Goal: Browse casually

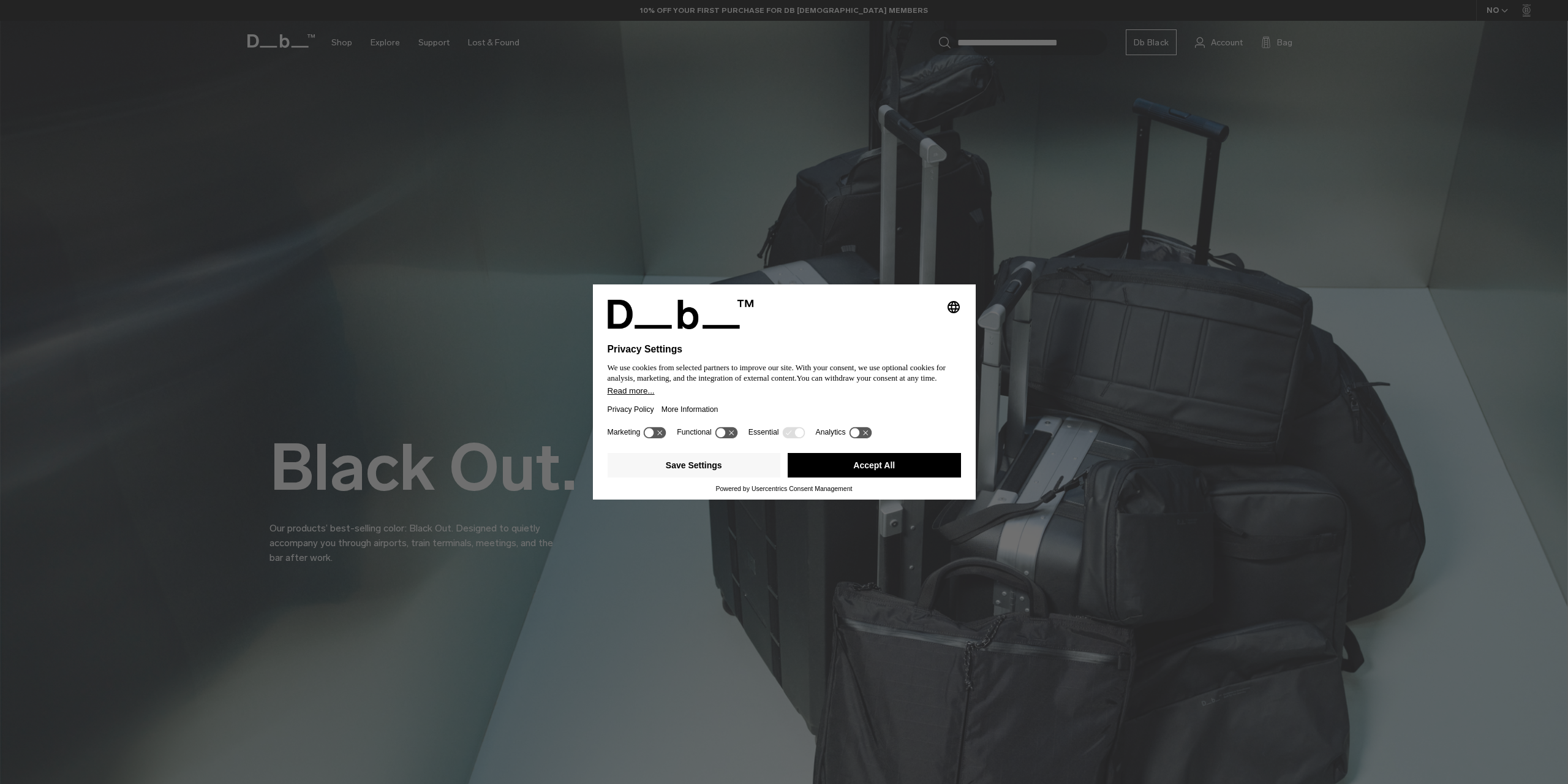
click at [816, 466] on button "Accept All" at bounding box center [874, 465] width 174 height 25
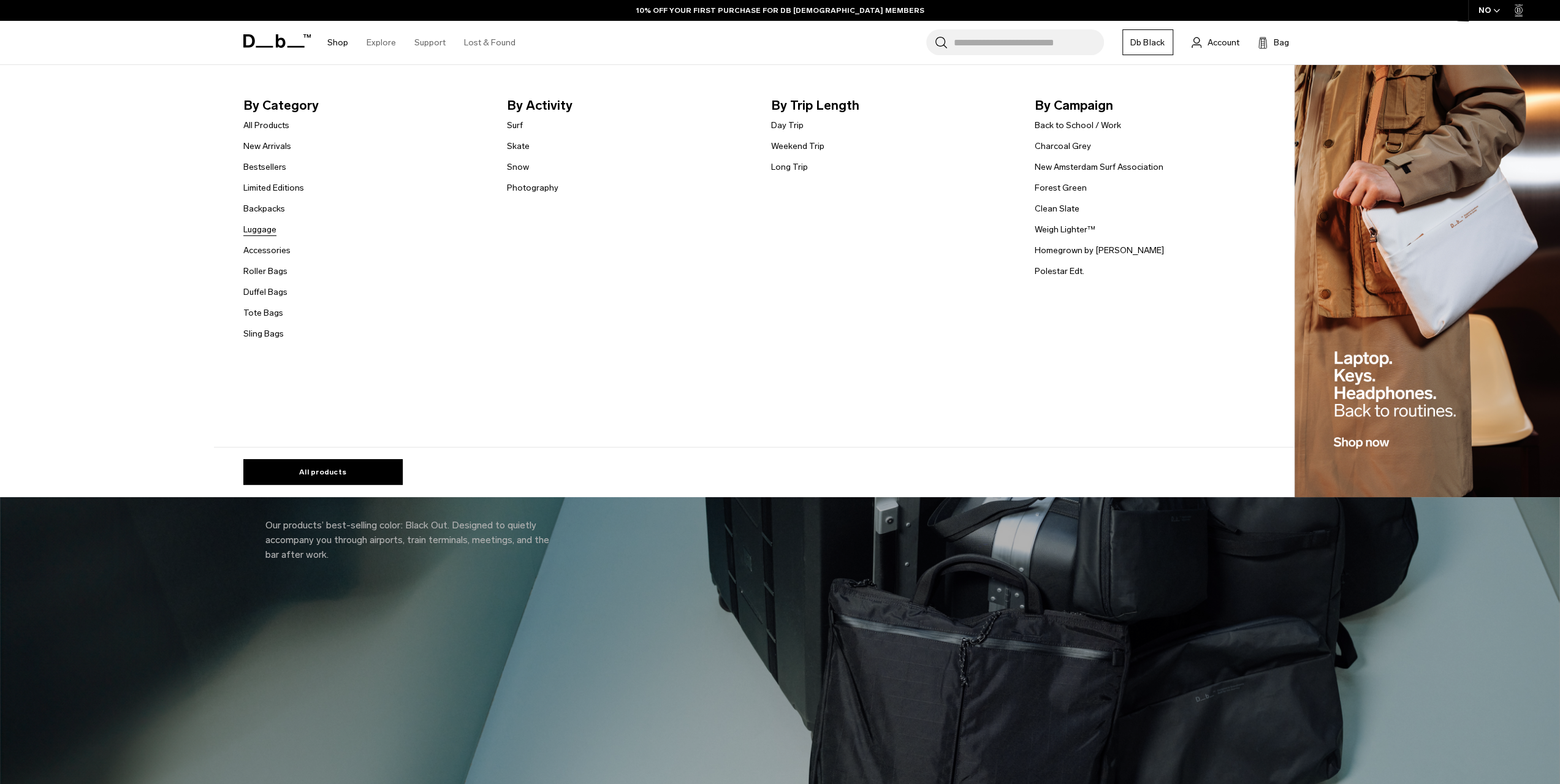
click at [269, 229] on link "Luggage" at bounding box center [259, 228] width 33 height 12
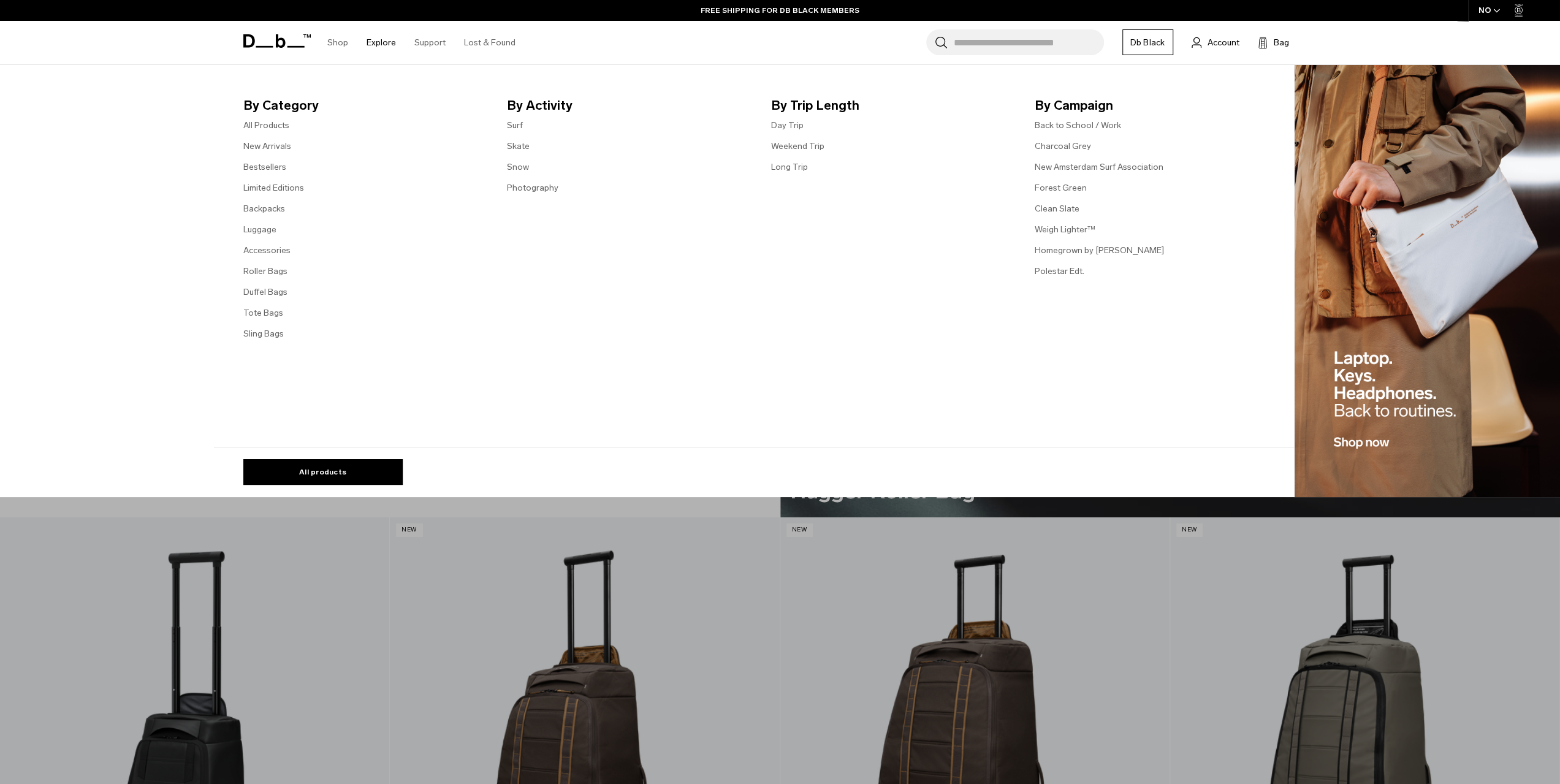
scroll to position [4104, 0]
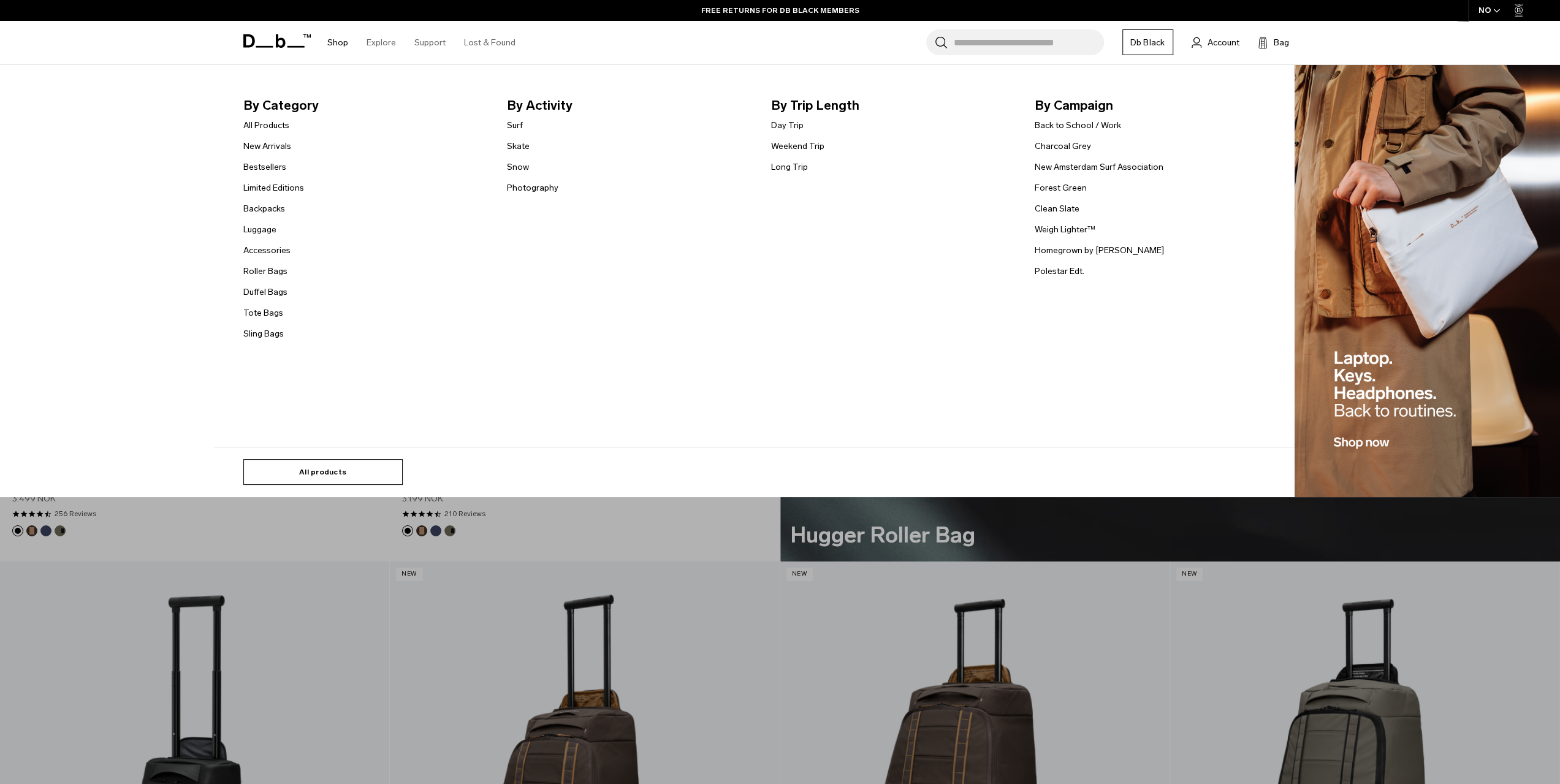
click at [351, 463] on link "All products" at bounding box center [323, 471] width 159 height 26
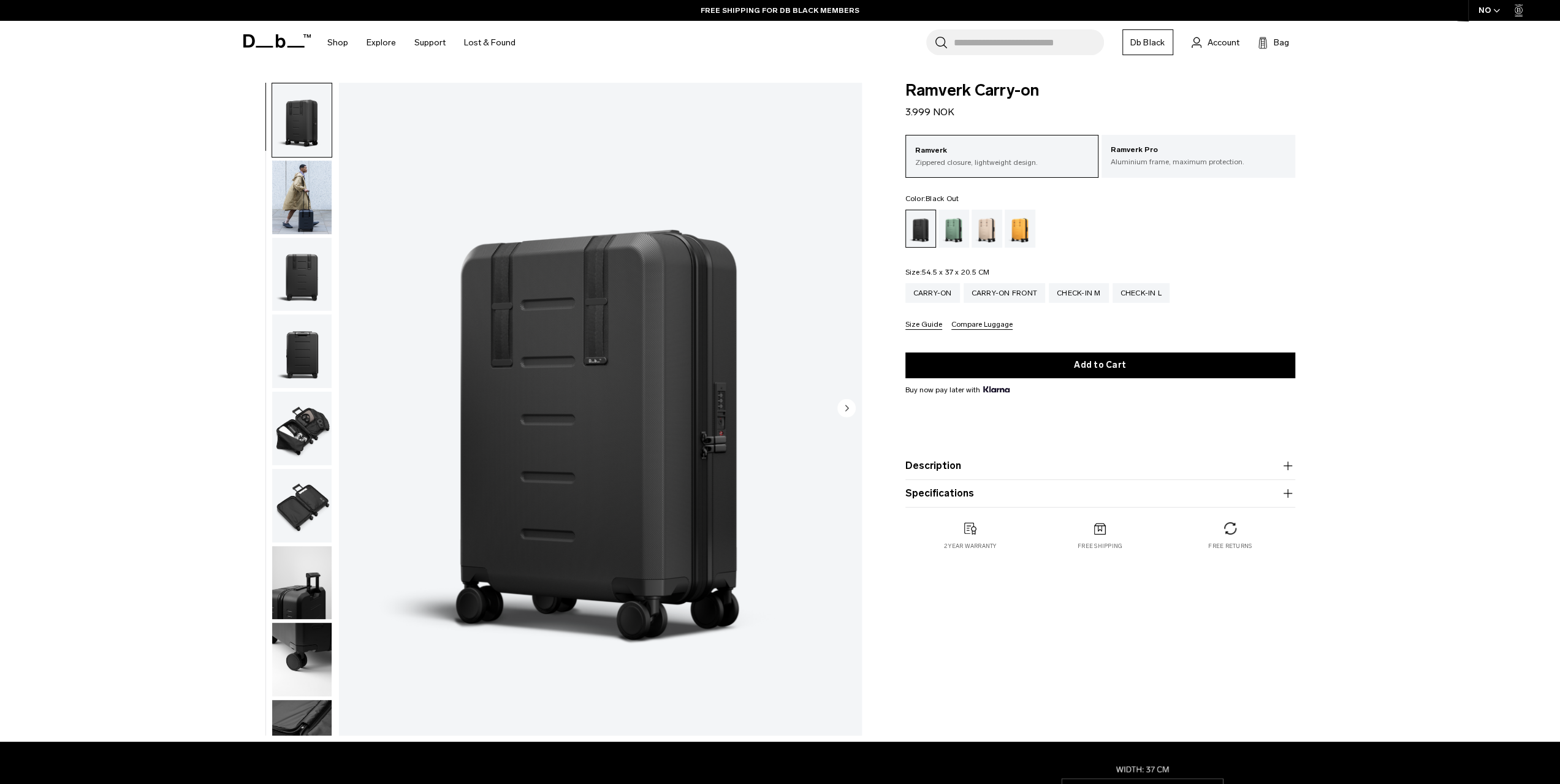
click at [296, 446] on img "button" at bounding box center [301, 428] width 60 height 74
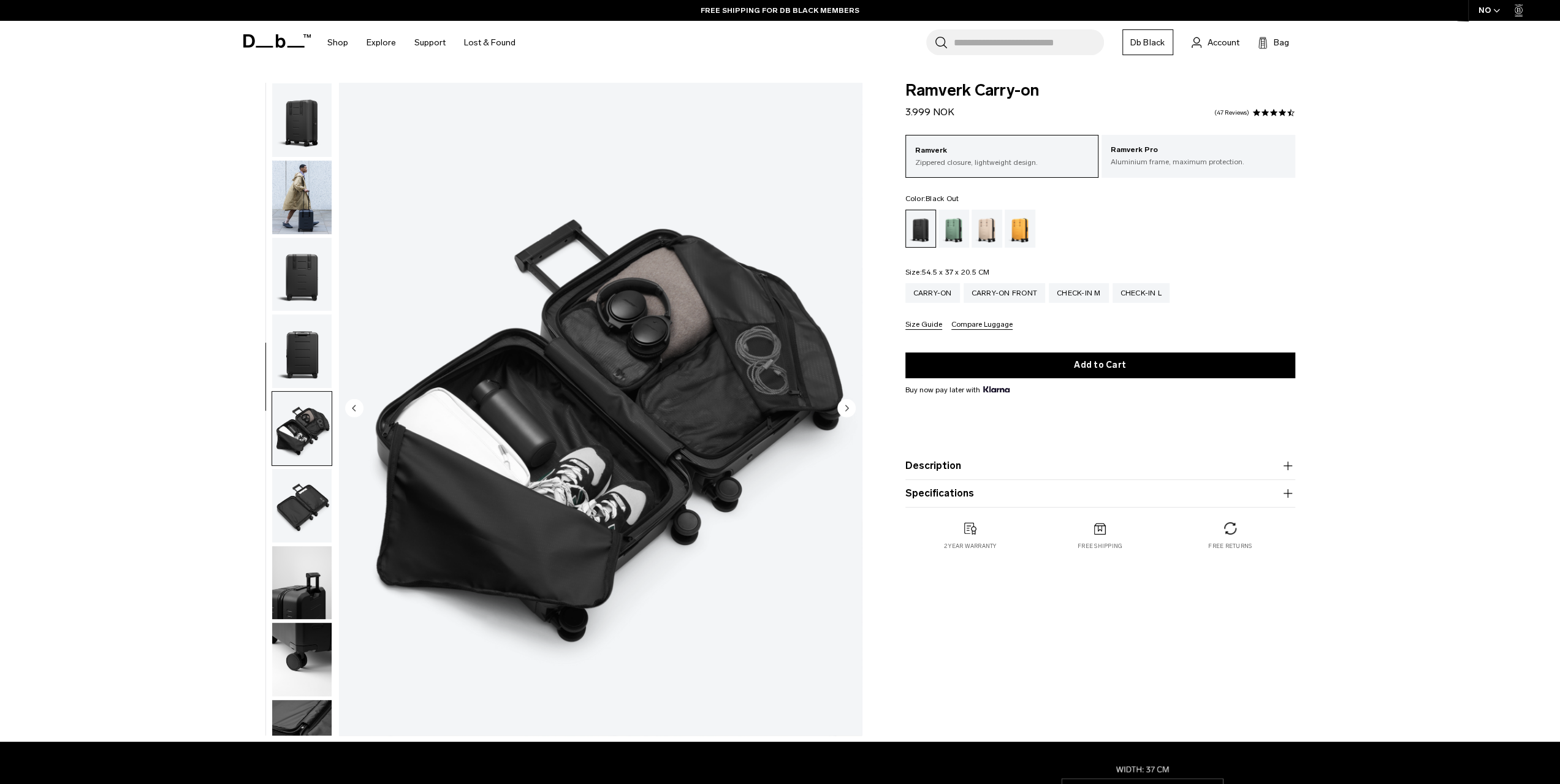
scroll to position [116, 0]
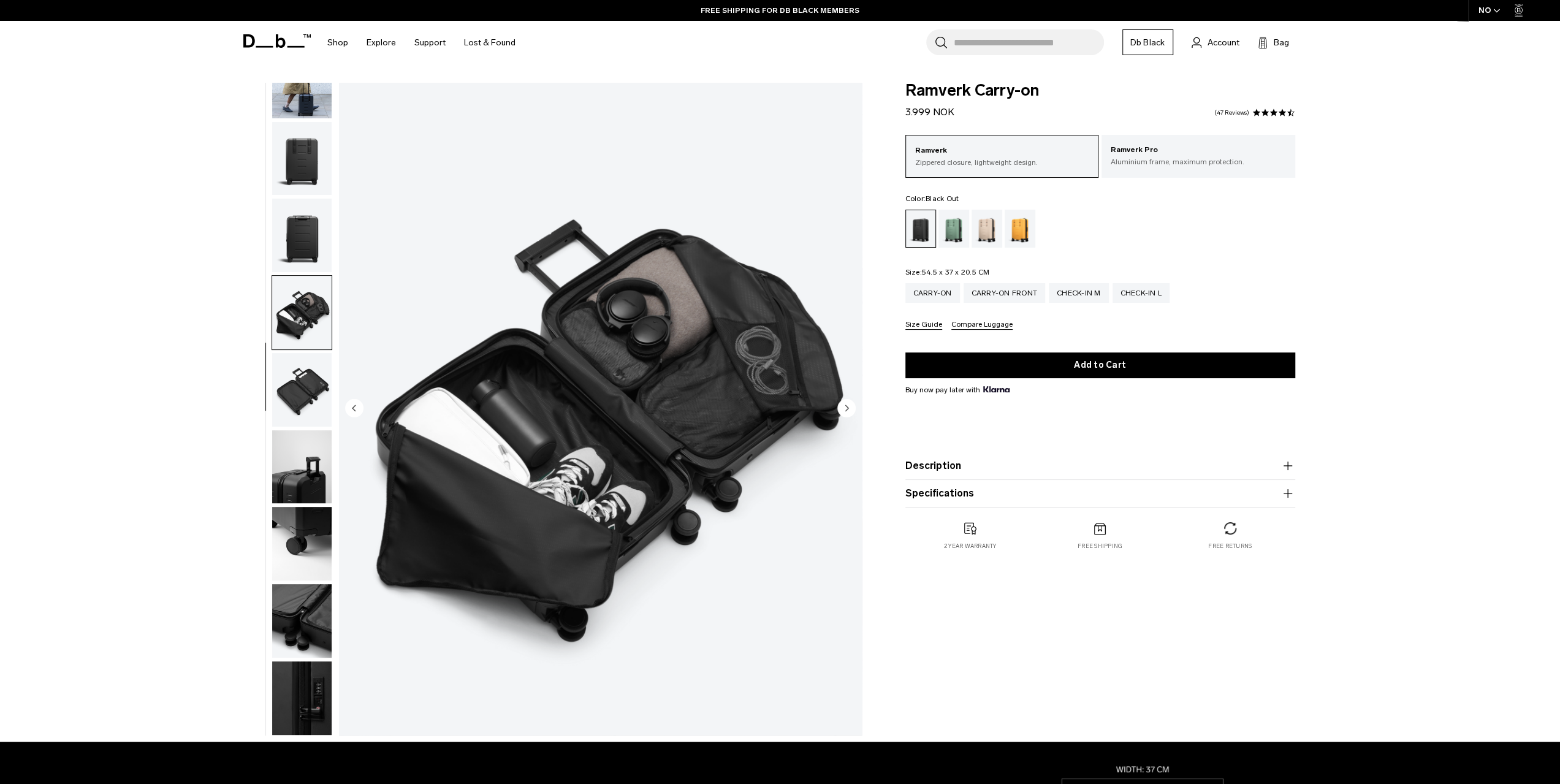
click at [294, 481] on img "button" at bounding box center [301, 466] width 60 height 74
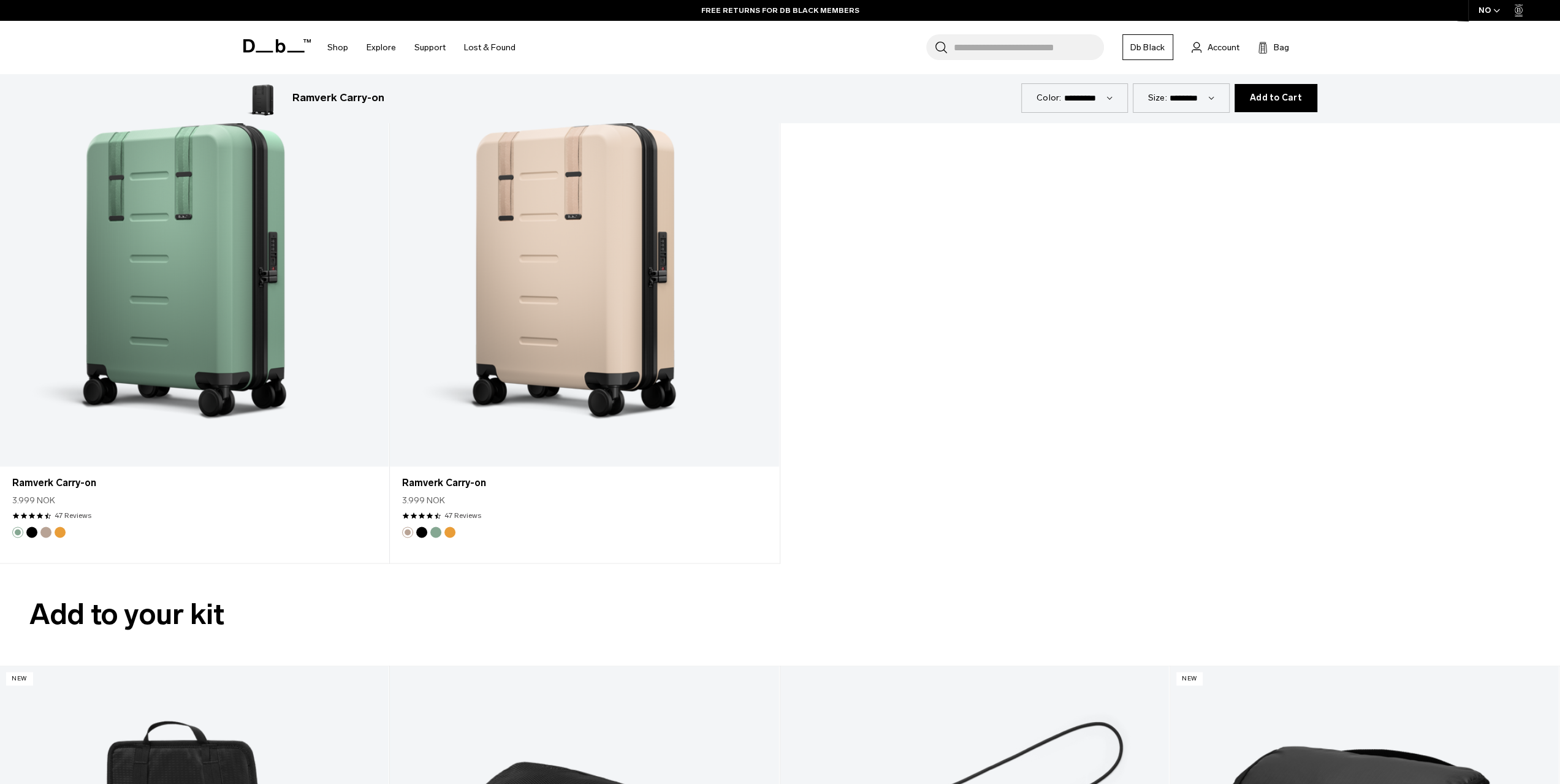
scroll to position [2205, 0]
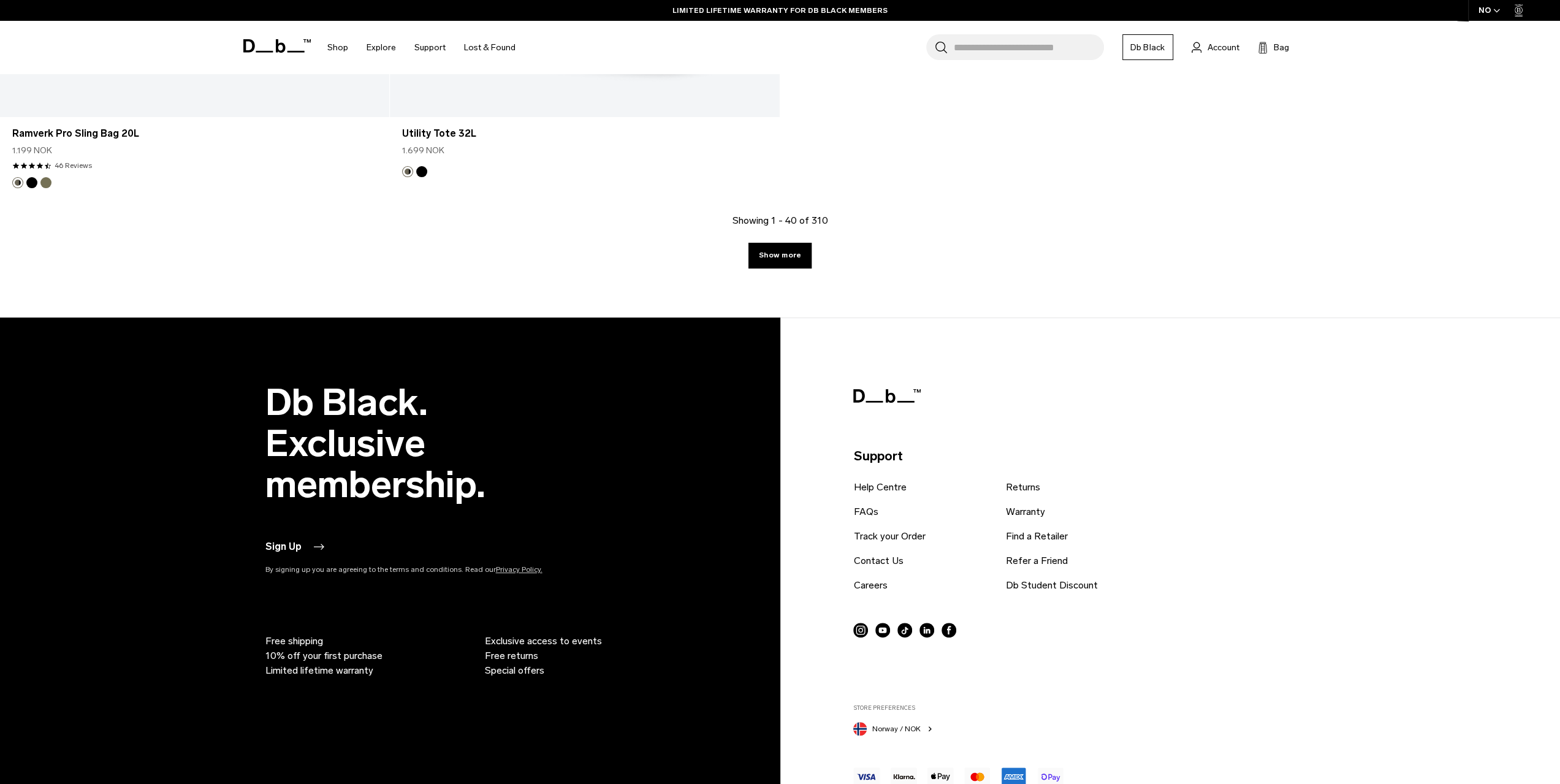
scroll to position [6596, 0]
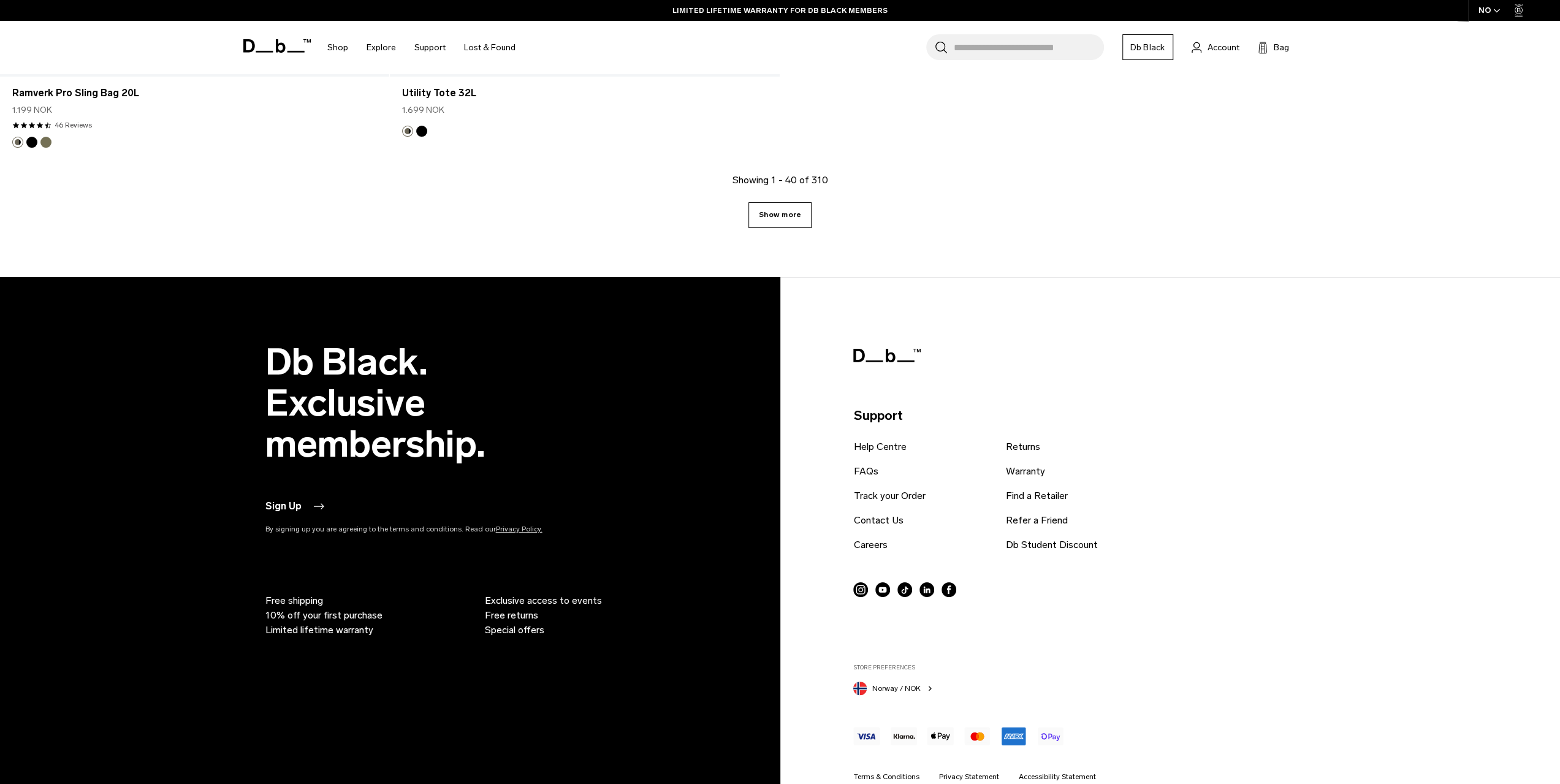
click at [780, 223] on link "Show more" at bounding box center [780, 215] width 63 height 26
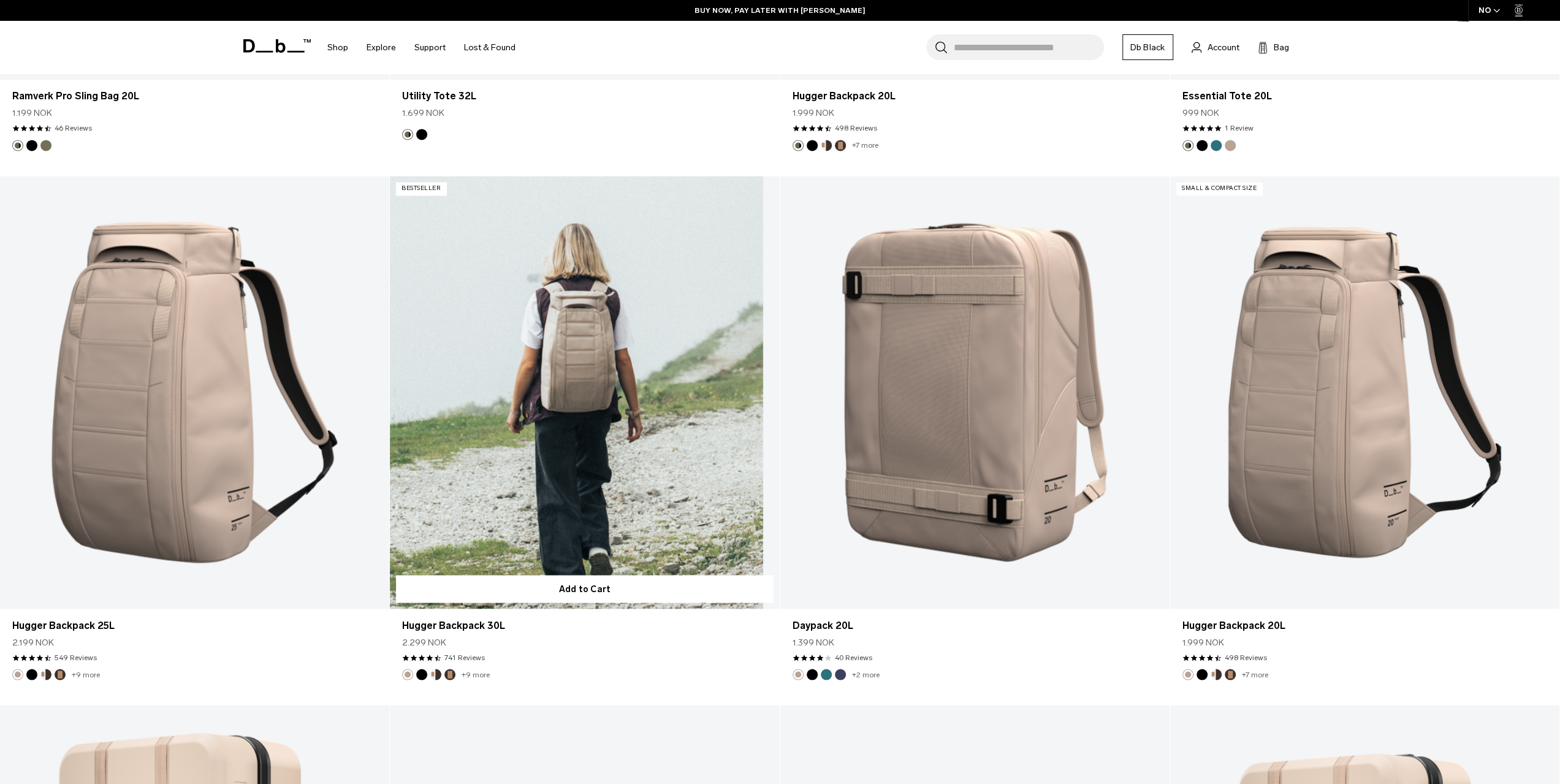
scroll to position [7404, 0]
